Goal: Browse casually

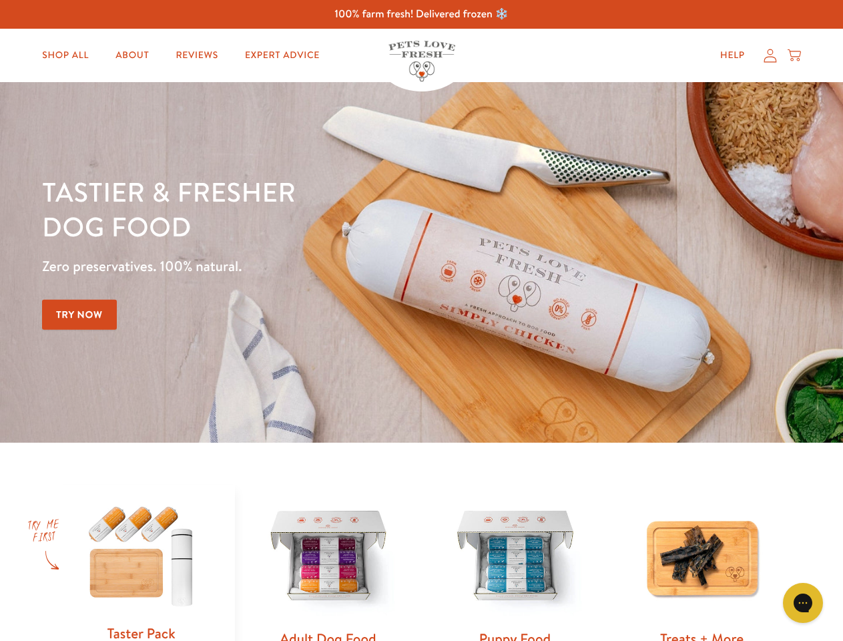
click at [421, 321] on div "Tastier & fresher dog food Zero preservatives. 100% natural. Try Now" at bounding box center [295, 262] width 506 height 176
click at [803, 603] on icon "Open gorgias live chat" at bounding box center [803, 602] width 13 height 13
